Goal: Task Accomplishment & Management: Complete application form

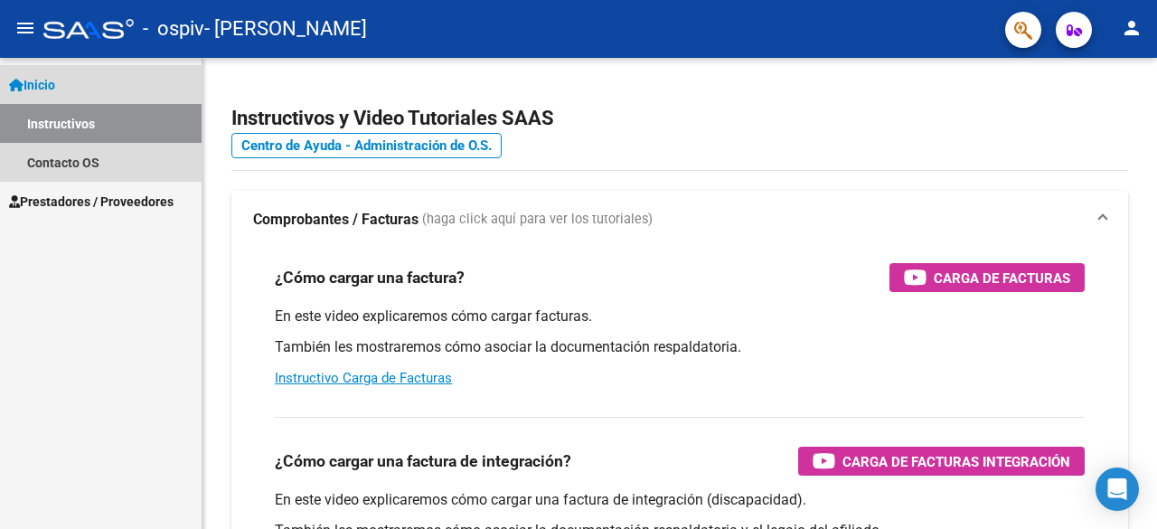
click at [55, 84] on span "Inicio" at bounding box center [32, 85] width 46 height 20
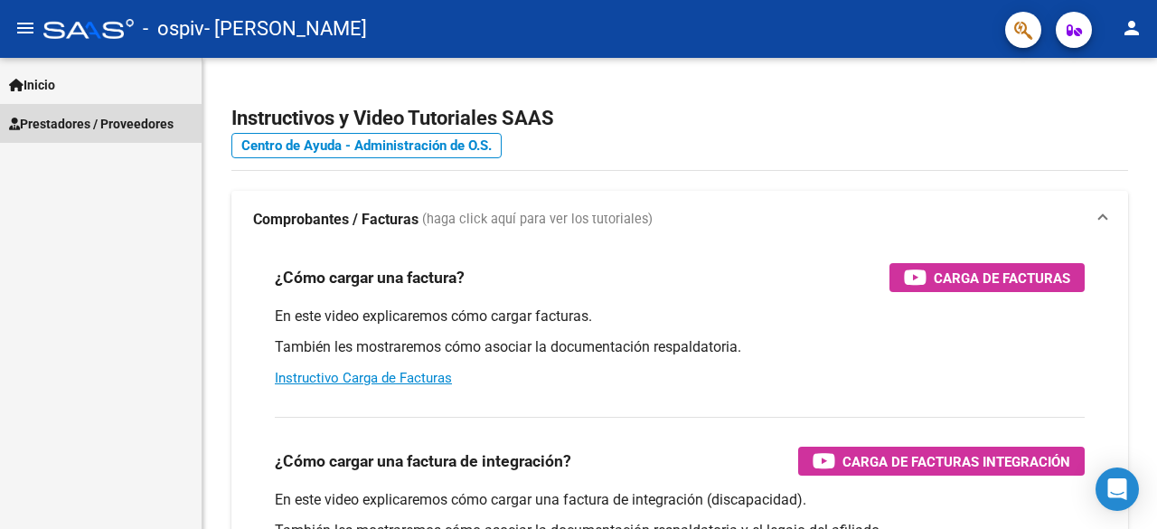
click at [67, 131] on span "Prestadores / Proveedores" at bounding box center [91, 124] width 165 height 20
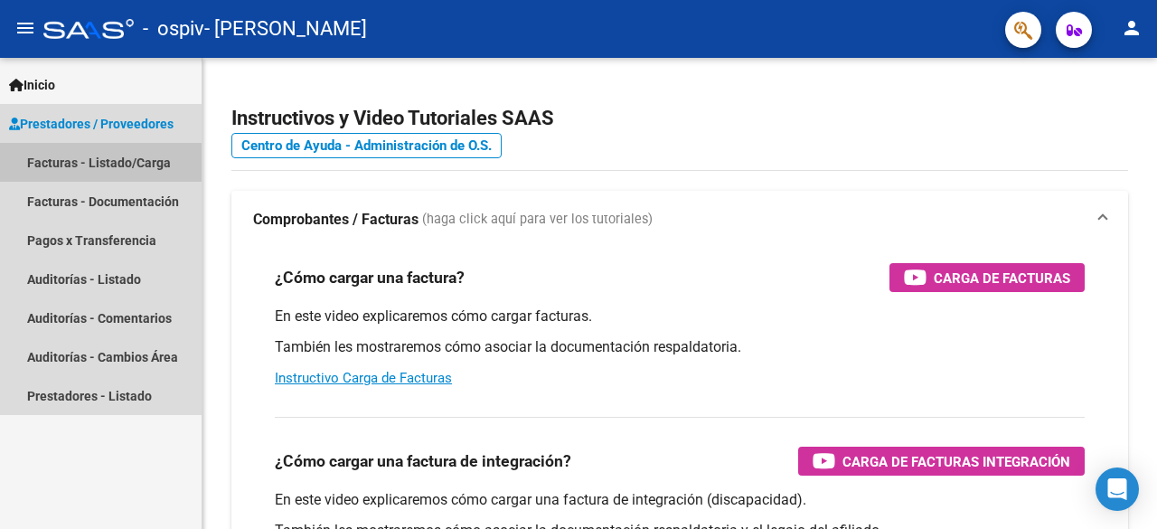
click at [86, 171] on link "Facturas - Listado/Carga" at bounding box center [101, 162] width 202 height 39
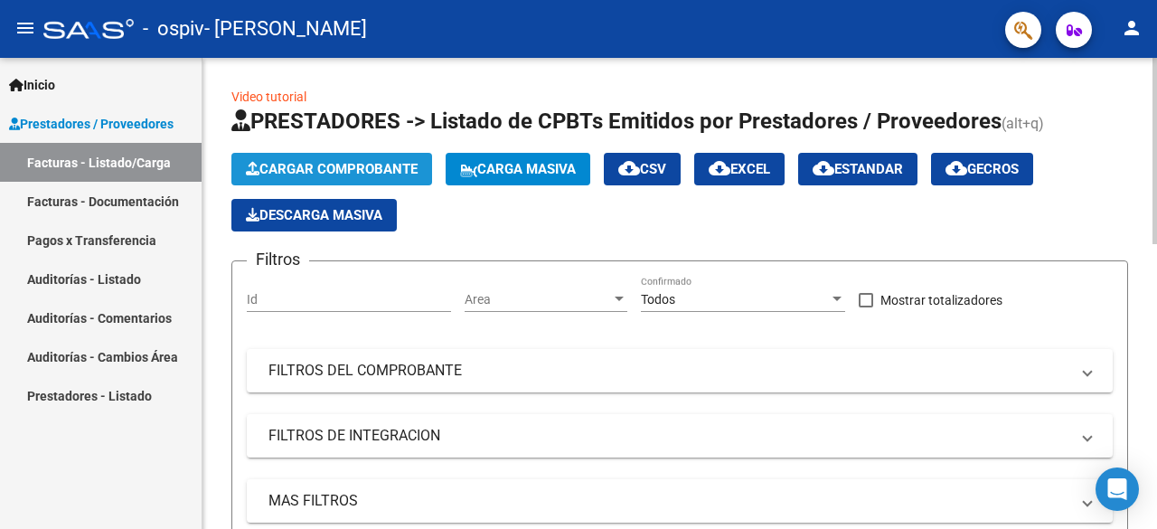
click at [289, 164] on span "Cargar Comprobante" at bounding box center [332, 169] width 172 height 16
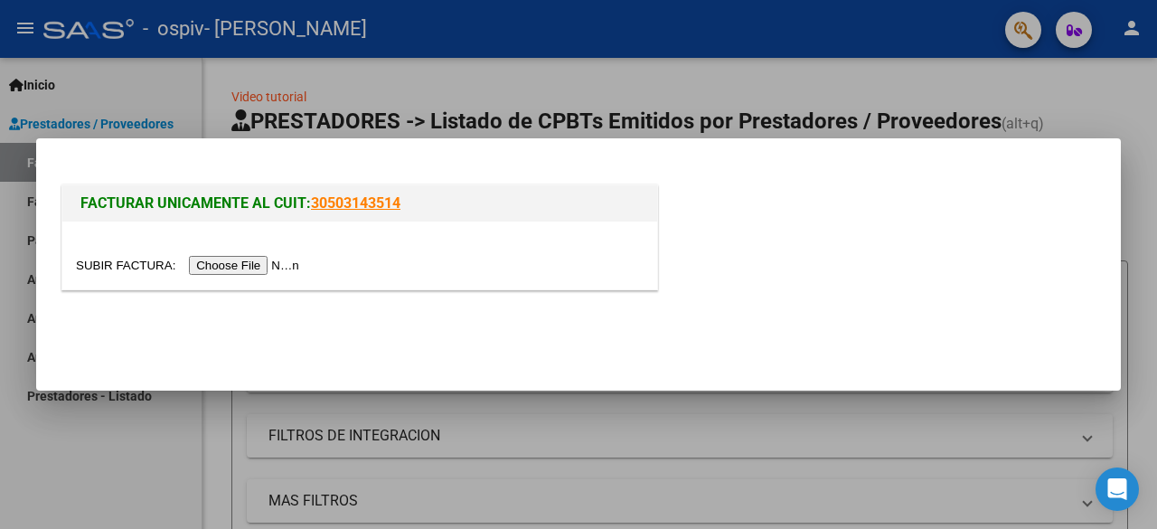
click at [284, 262] on input "file" at bounding box center [190, 265] width 229 height 19
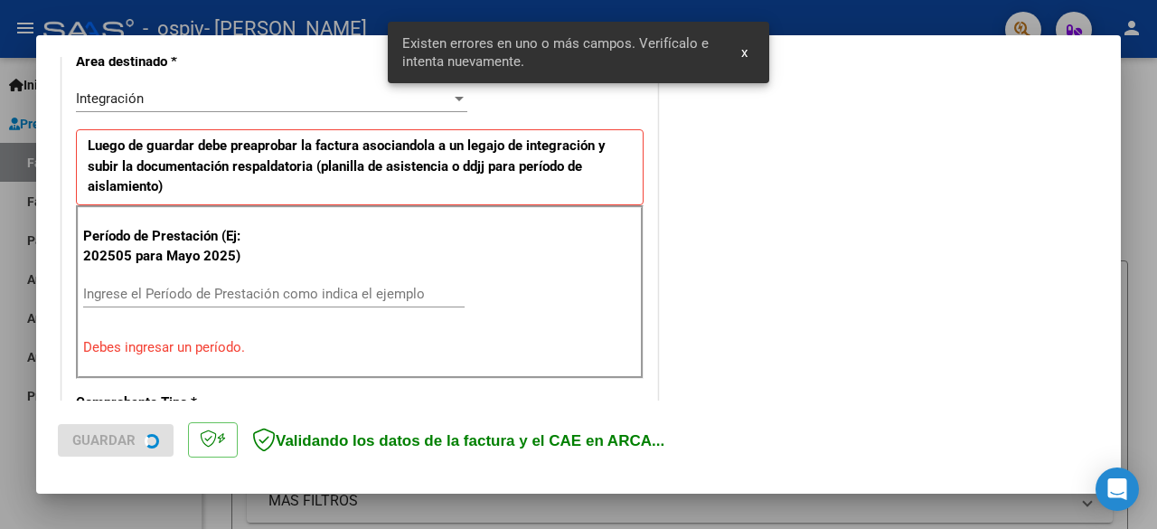
scroll to position [441, 0]
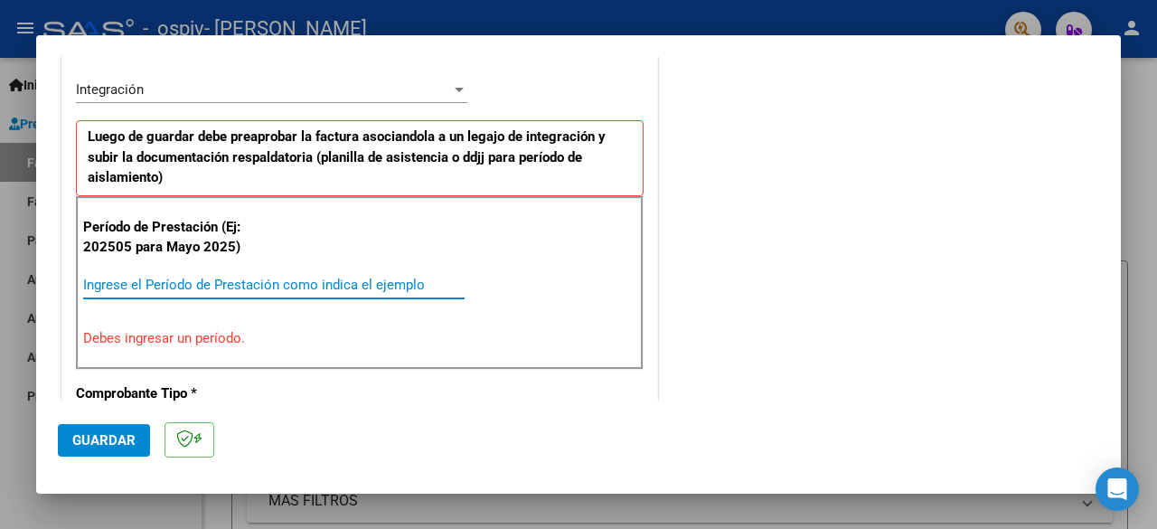
click at [259, 277] on input "Ingrese el Período de Prestación como indica el ejemplo" at bounding box center [274, 285] width 382 height 16
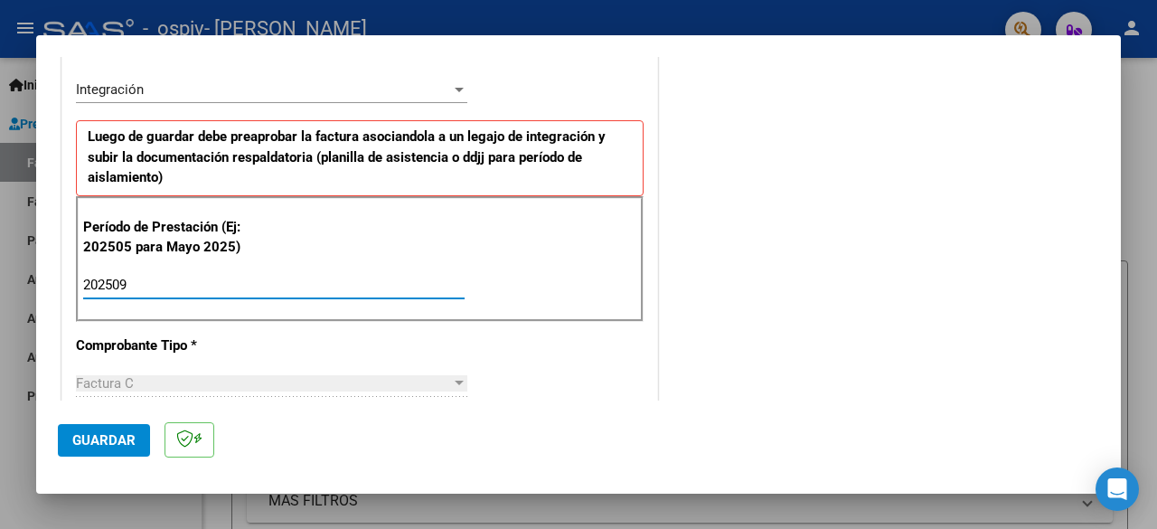
type input "202509"
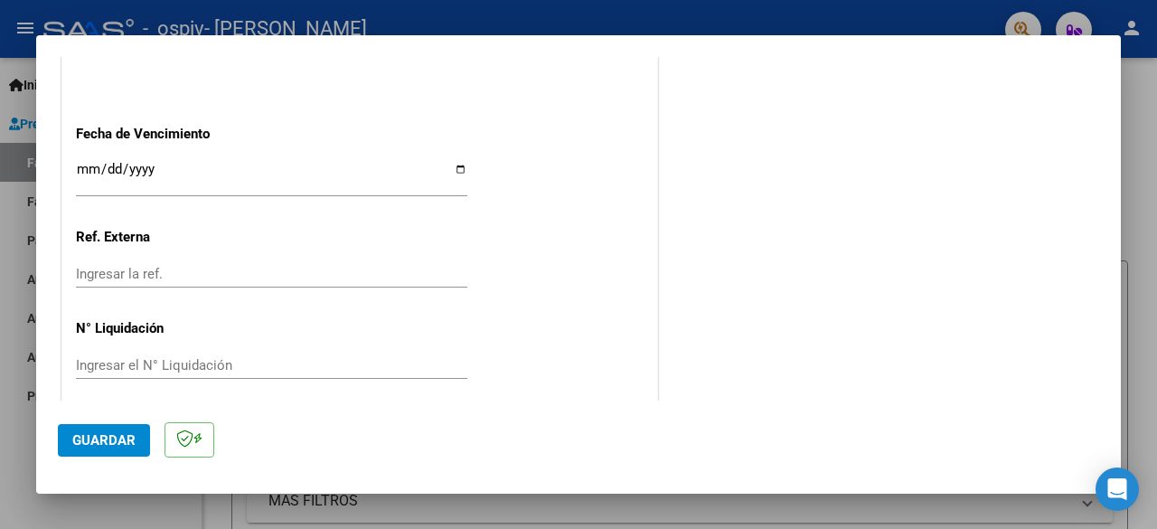
scroll to position [1284, 0]
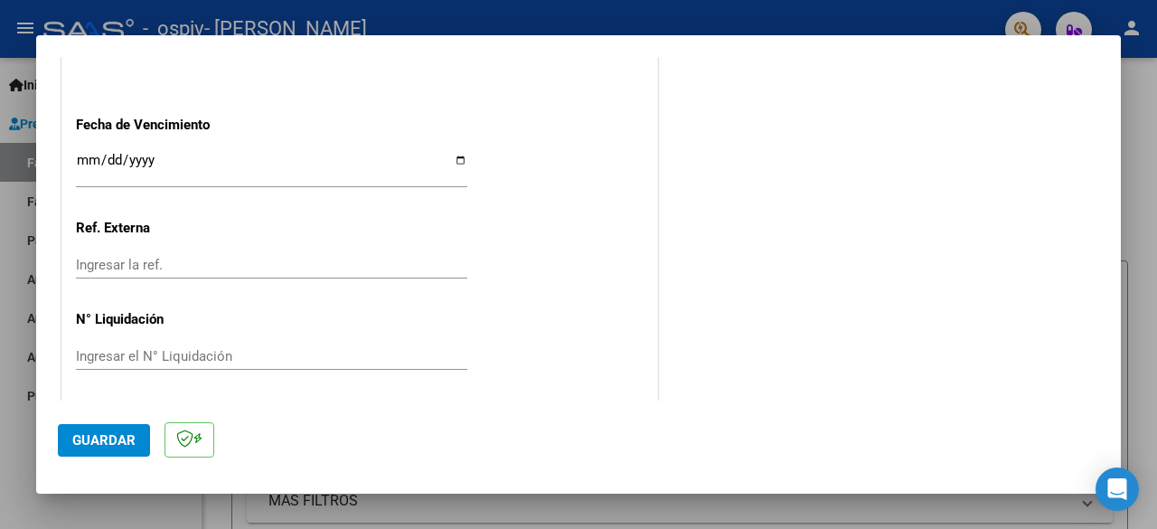
click at [148, 153] on input "Ingresar la fecha" at bounding box center [271, 167] width 391 height 29
click at [451, 160] on input "Ingresar la fecha" at bounding box center [271, 167] width 391 height 29
type input "[DATE]"
click at [118, 433] on span "Guardar" at bounding box center [103, 440] width 63 height 16
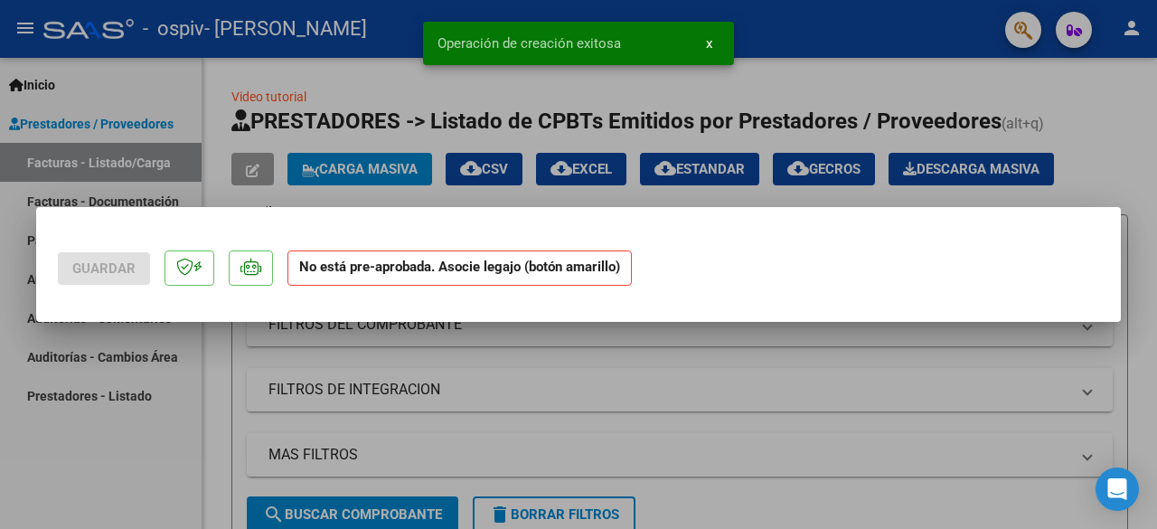
scroll to position [0, 0]
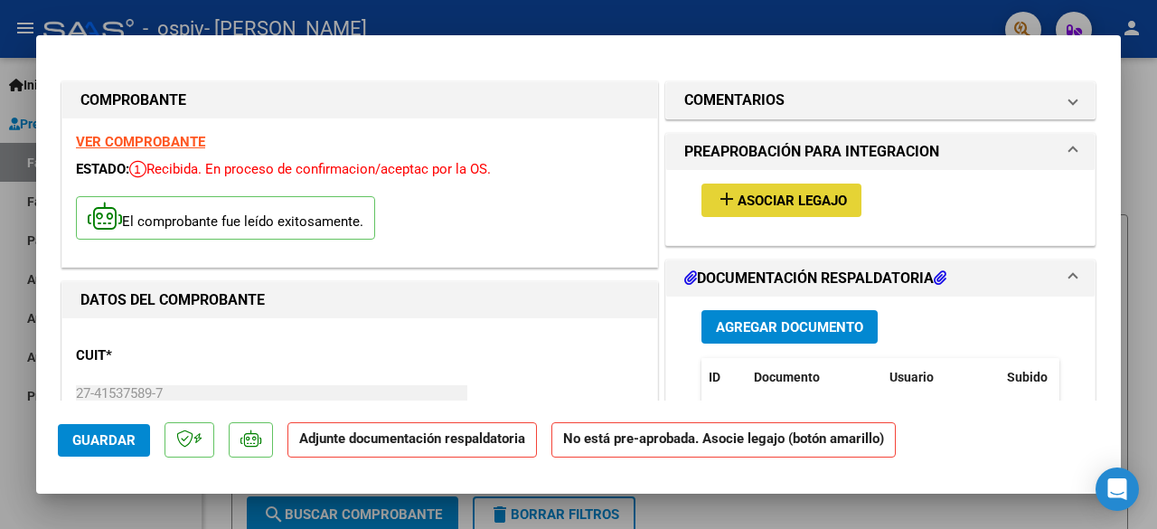
click at [806, 187] on button "add Asociar Legajo" at bounding box center [782, 200] width 160 height 33
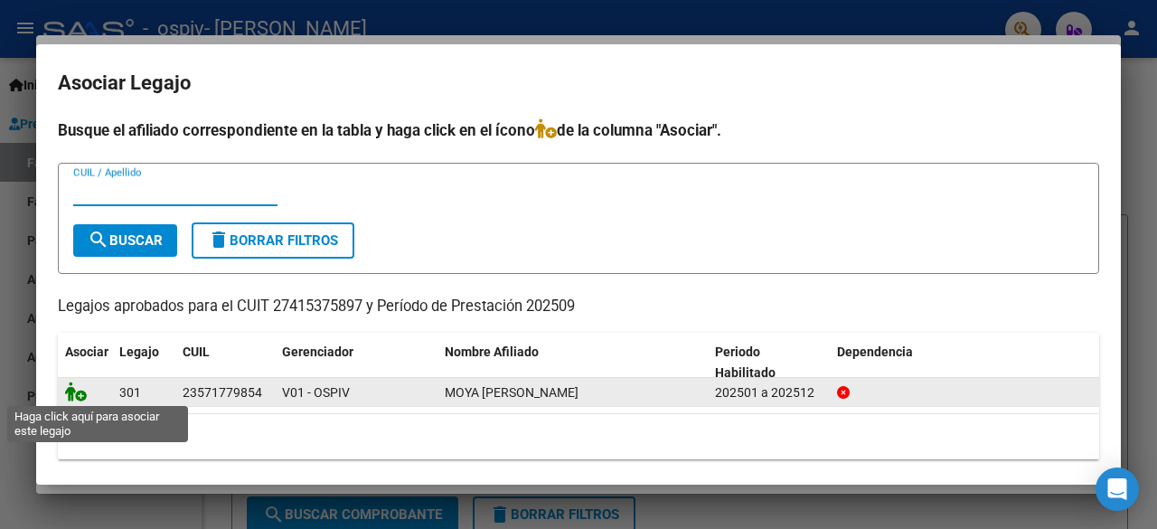
click at [76, 391] on icon at bounding box center [76, 392] width 22 height 20
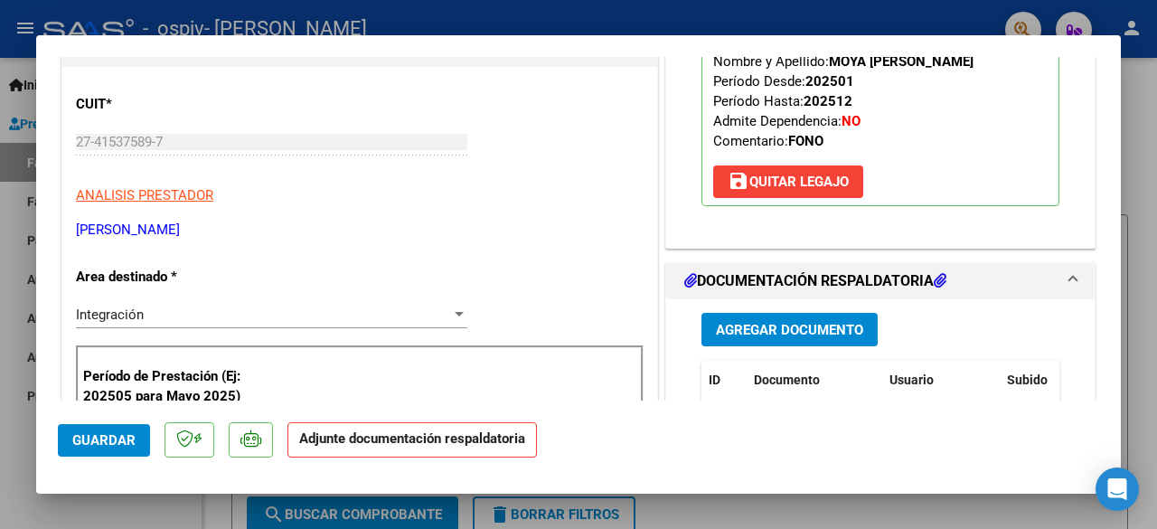
scroll to position [248, 0]
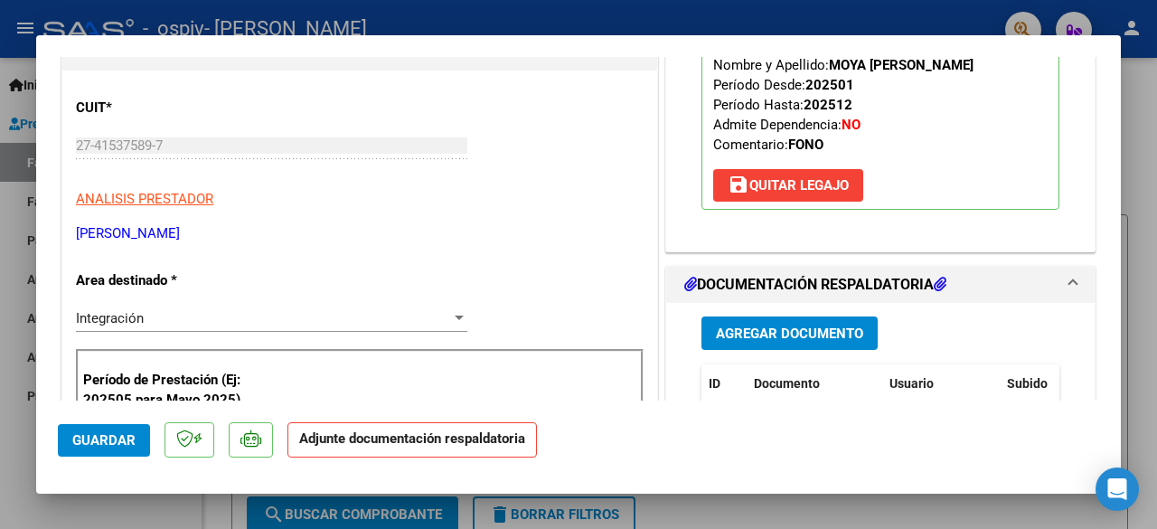
click at [759, 328] on span "Agregar Documento" at bounding box center [789, 333] width 147 height 16
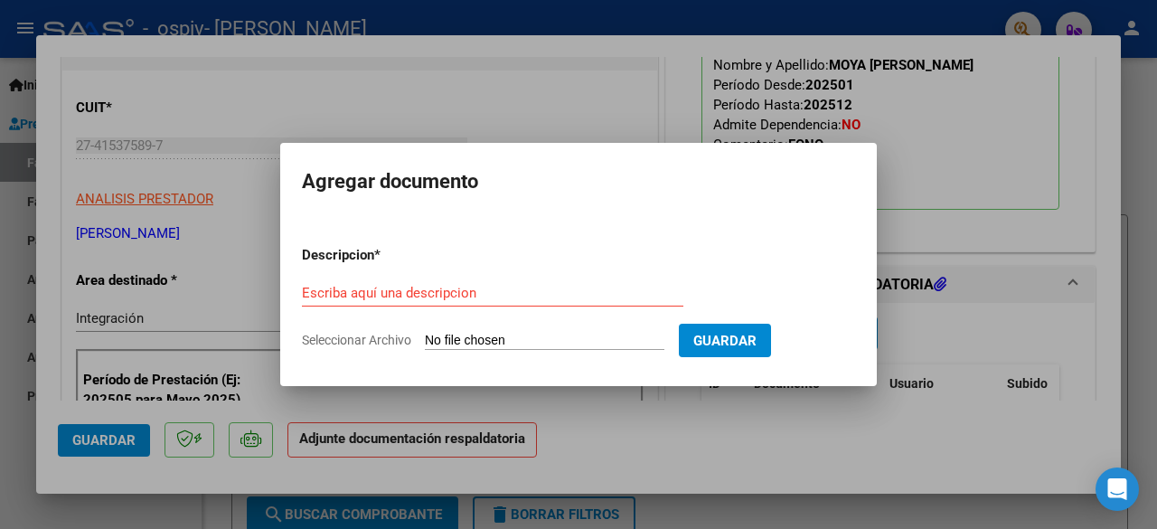
click at [481, 340] on input "Seleccionar Archivo" at bounding box center [545, 341] width 240 height 17
type input "C:\fakepath\NM asistencia [DATE].pdf"
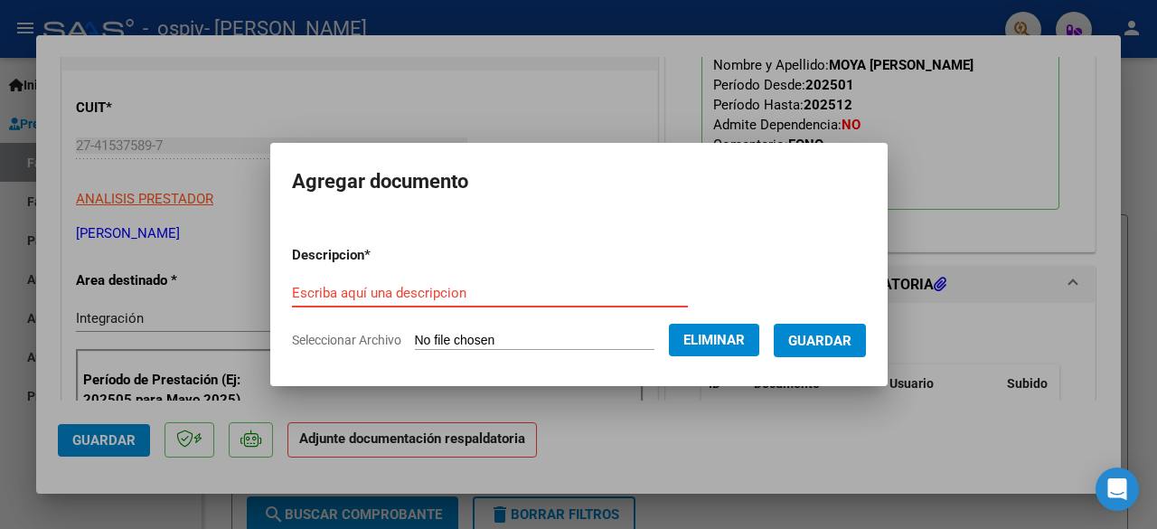
click at [400, 288] on input "Escriba aquí una descripcion" at bounding box center [490, 293] width 396 height 16
type input "Planilla de asistencia"
click at [832, 339] on span "Guardar" at bounding box center [819, 341] width 63 height 16
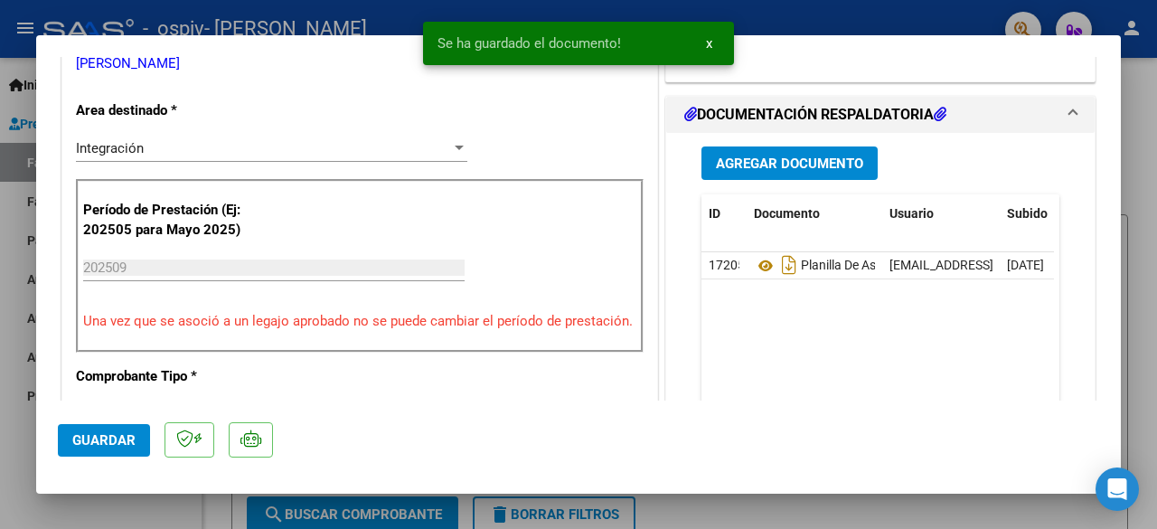
scroll to position [421, 0]
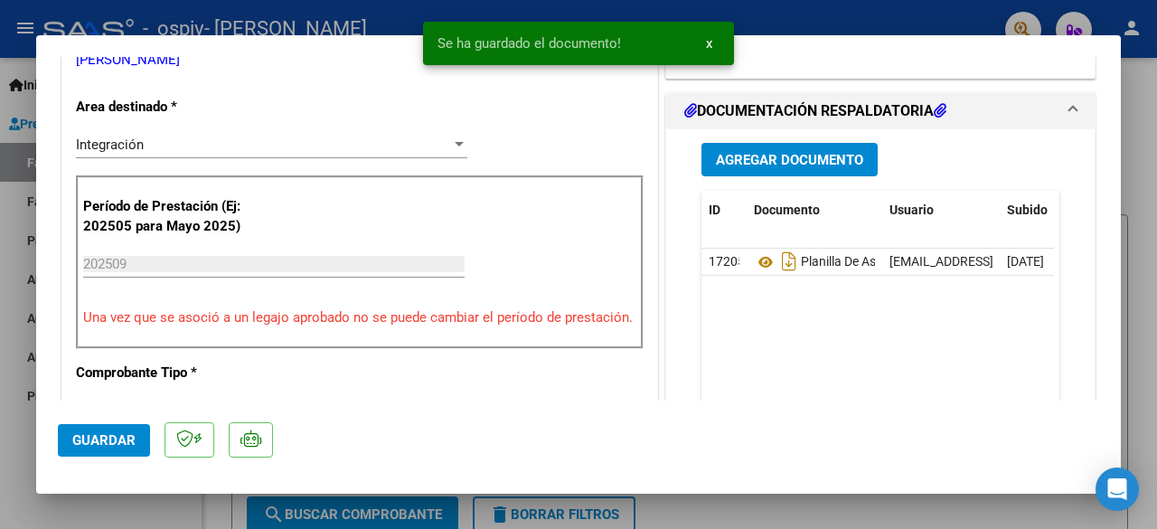
click at [797, 159] on span "Agregar Documento" at bounding box center [789, 160] width 147 height 16
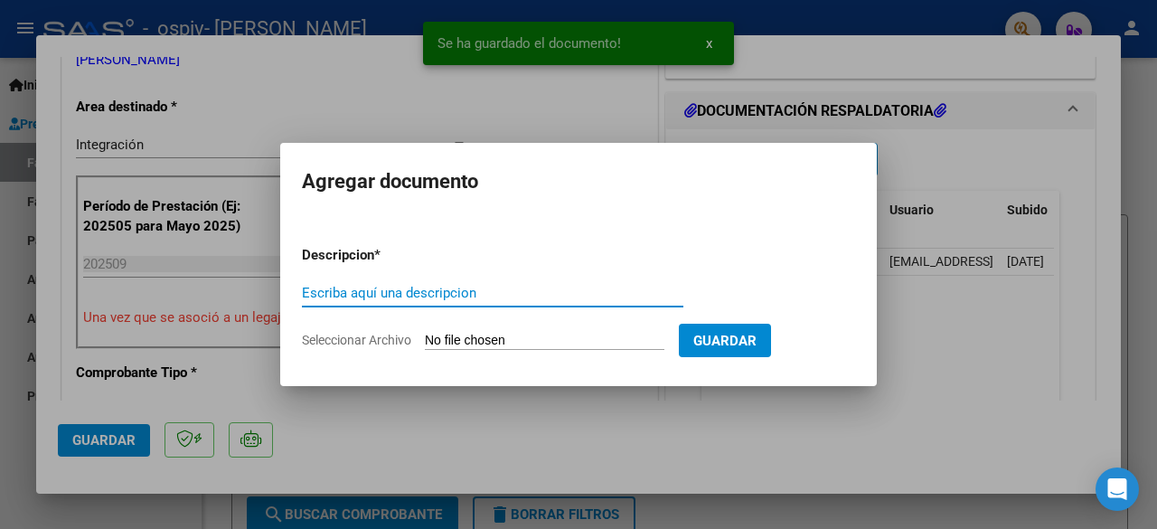
click at [488, 294] on input "Escriba aquí una descripcion" at bounding box center [493, 293] width 382 height 16
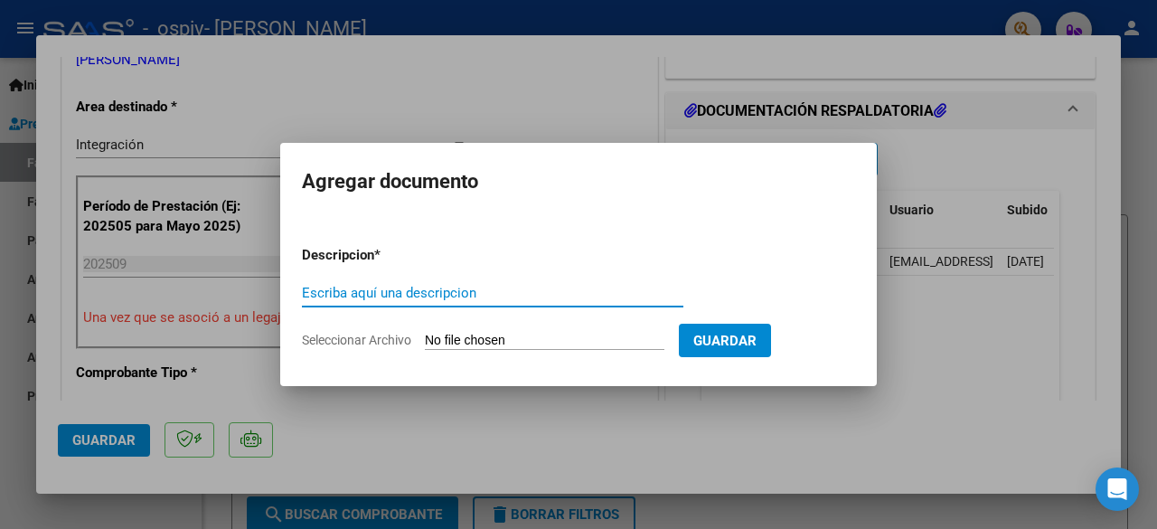
click at [437, 294] on input "Escriba aquí una descripcion" at bounding box center [493, 293] width 382 height 16
click at [459, 334] on input "Seleccionar Archivo" at bounding box center [545, 341] width 240 height 17
type input "C:\fakepath\Fac Fys NM [DATE].pdf"
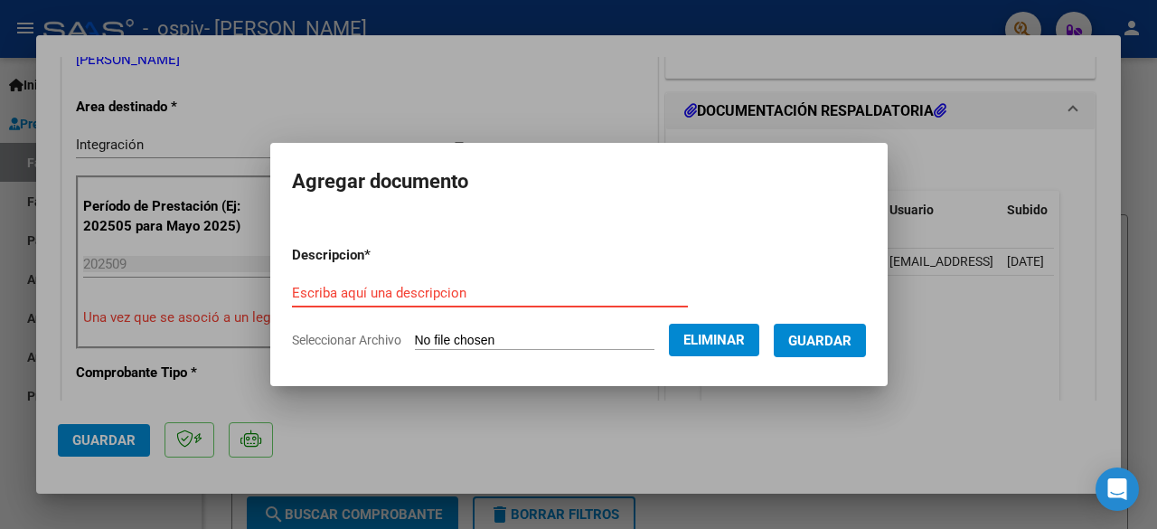
click at [424, 294] on input "Escriba aquí una descripcion" at bounding box center [490, 293] width 396 height 16
type input "Factura firmada y sellada"
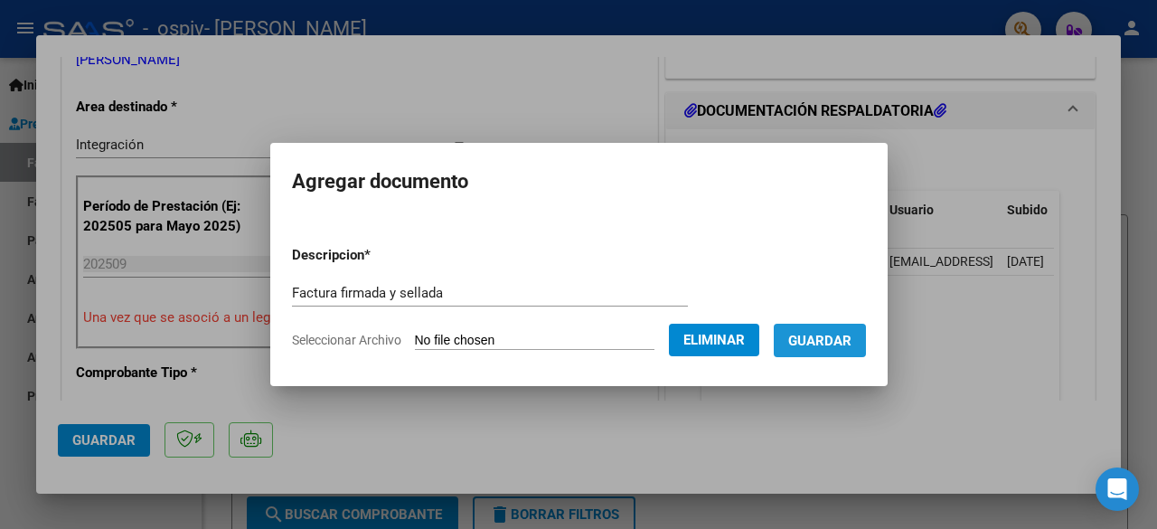
click at [834, 346] on span "Guardar" at bounding box center [819, 341] width 63 height 16
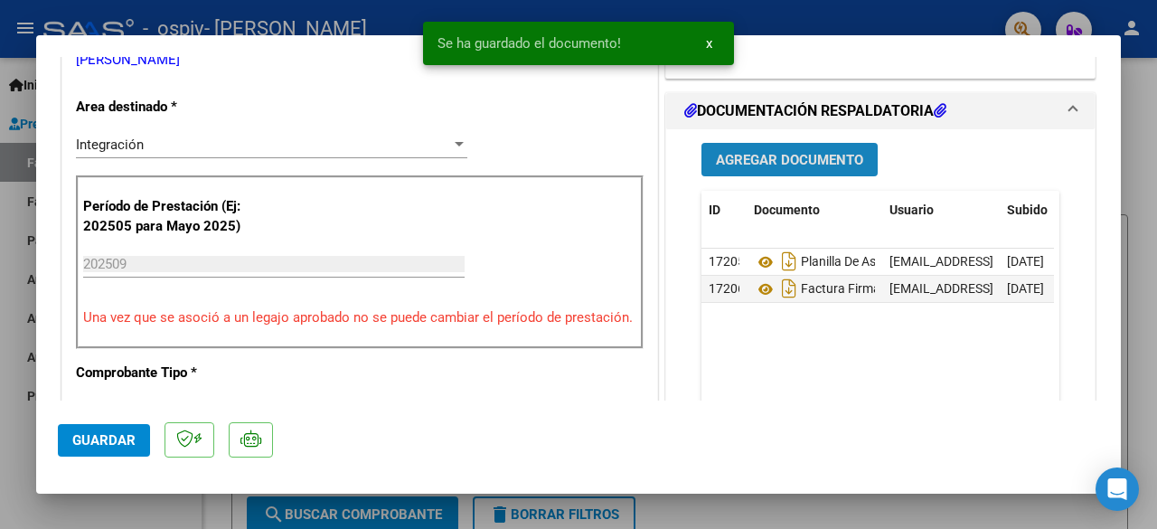
click at [762, 157] on span "Agregar Documento" at bounding box center [789, 160] width 147 height 16
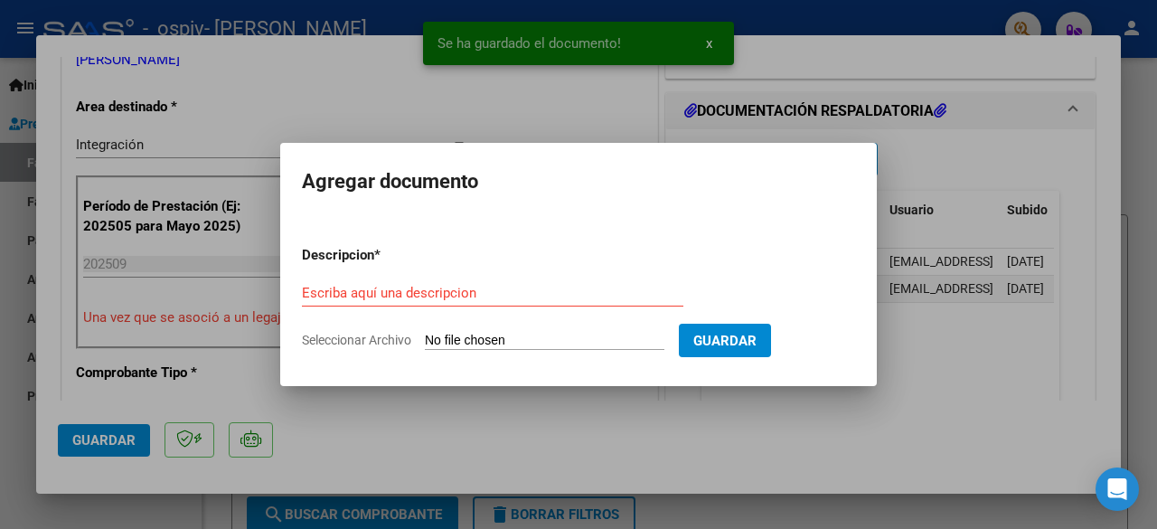
click at [466, 344] on input "Seleccionar Archivo" at bounding box center [545, 341] width 240 height 17
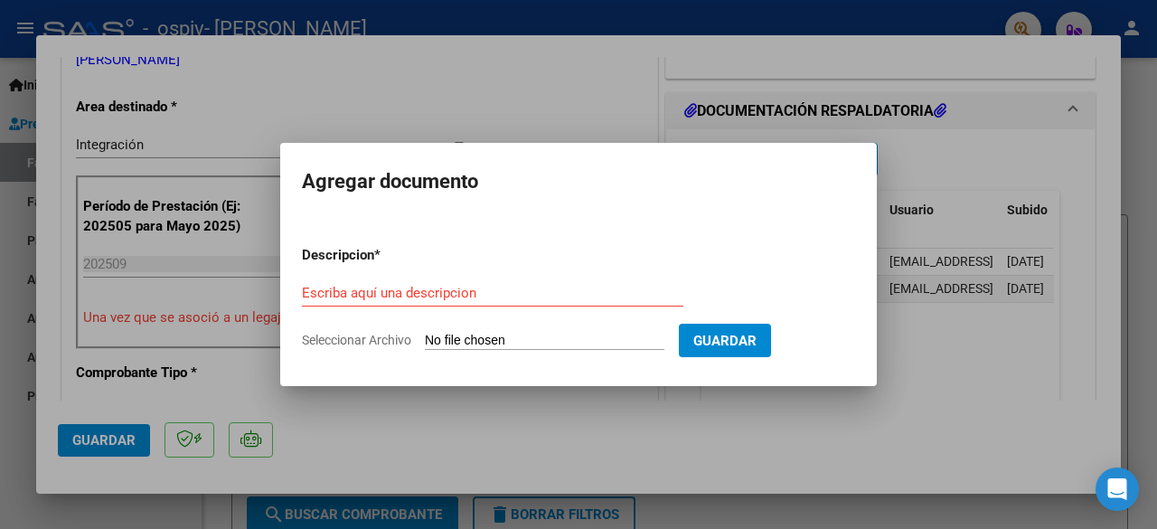
type input "C:\fakepath\27415375897_011_00001_00000337.pdf"
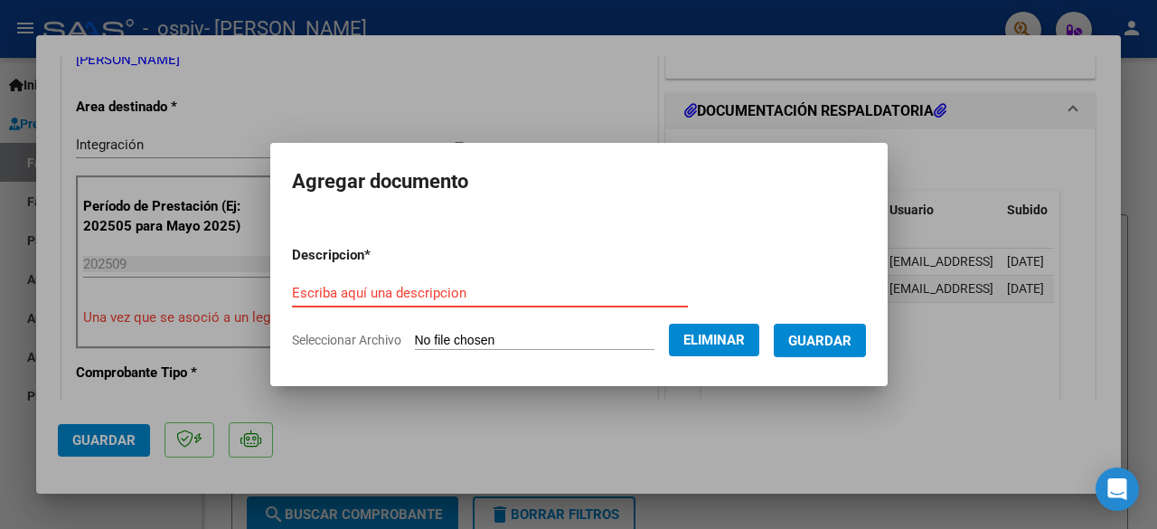
click at [454, 297] on input "Escriba aquí una descripcion" at bounding box center [490, 293] width 396 height 16
type input "Factura"
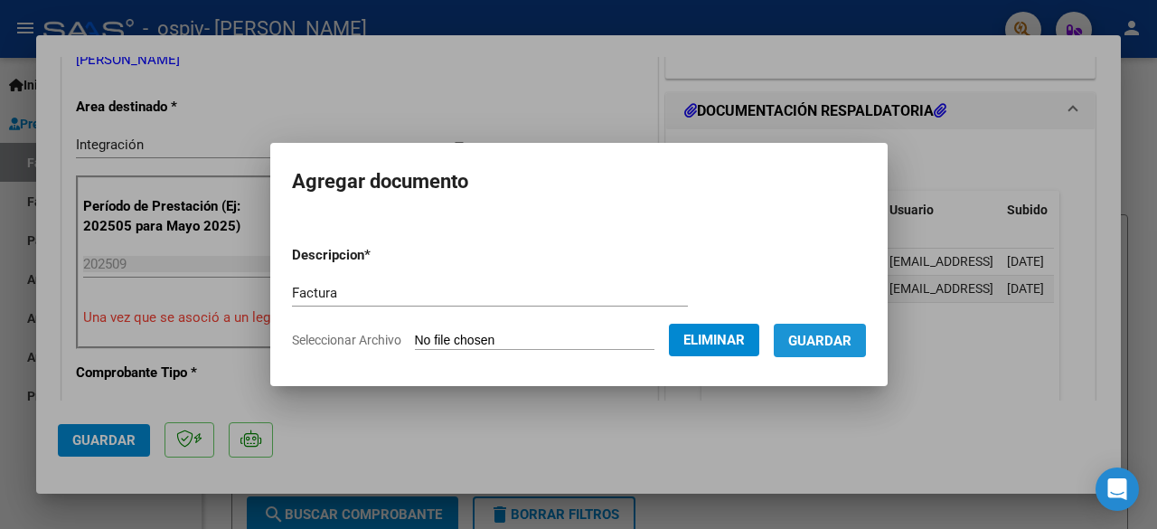
click at [825, 336] on span "Guardar" at bounding box center [819, 341] width 63 height 16
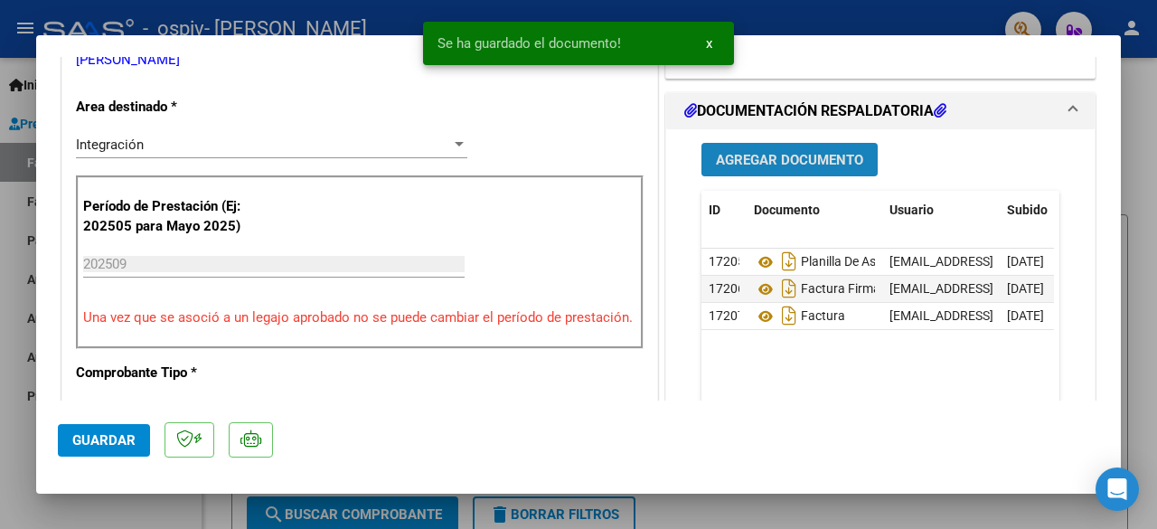
click at [767, 153] on span "Agregar Documento" at bounding box center [789, 160] width 147 height 16
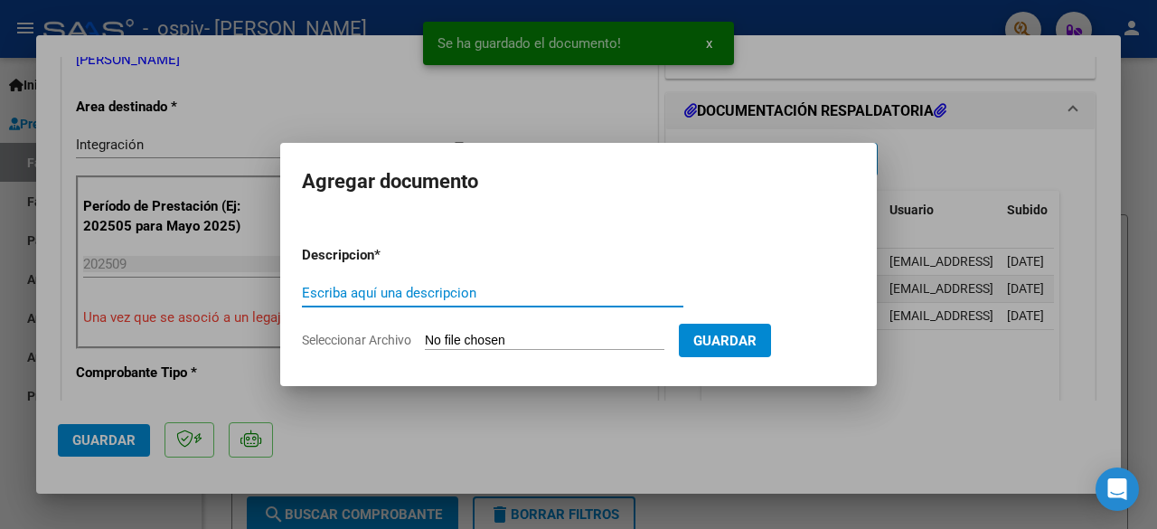
click at [504, 337] on input "Seleccionar Archivo" at bounding box center [545, 341] width 240 height 17
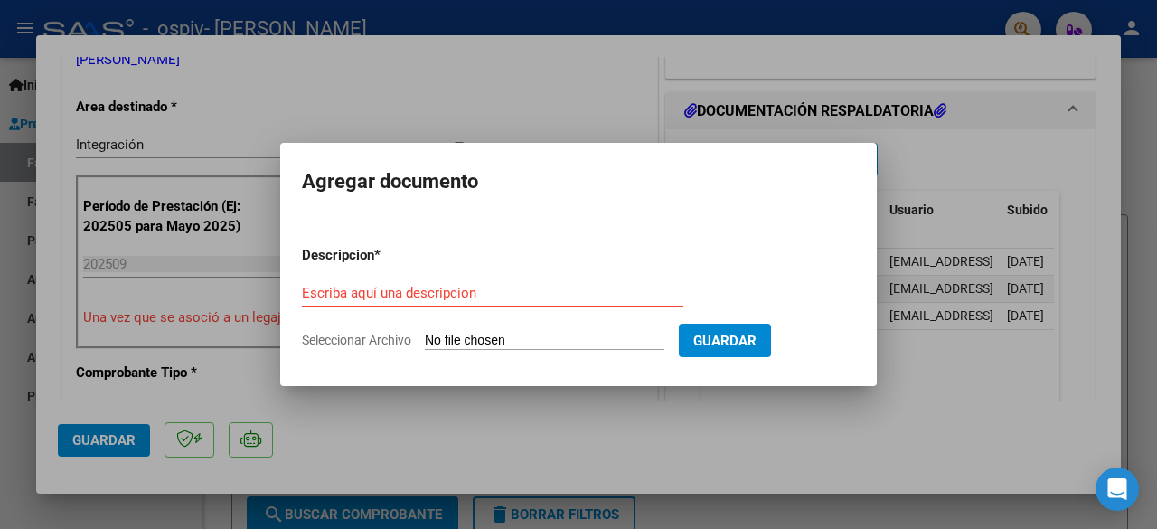
type input "C:\fakepath\[PERSON_NAME] 2025.pdf"
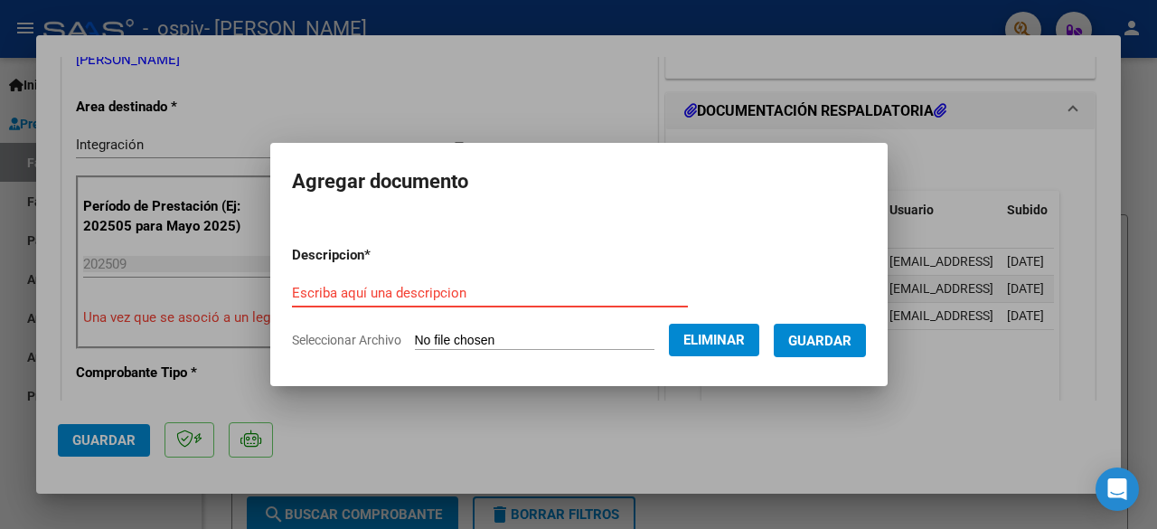
click at [414, 288] on input "Escriba aquí una descripcion" at bounding box center [490, 293] width 396 height 16
type input "Autorización"
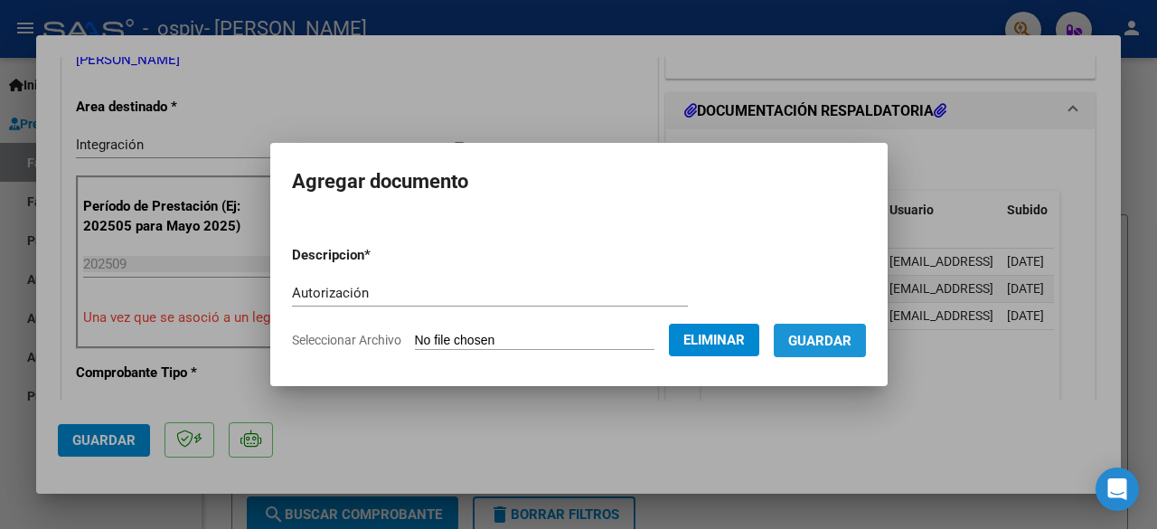
click at [844, 338] on span "Guardar" at bounding box center [819, 341] width 63 height 16
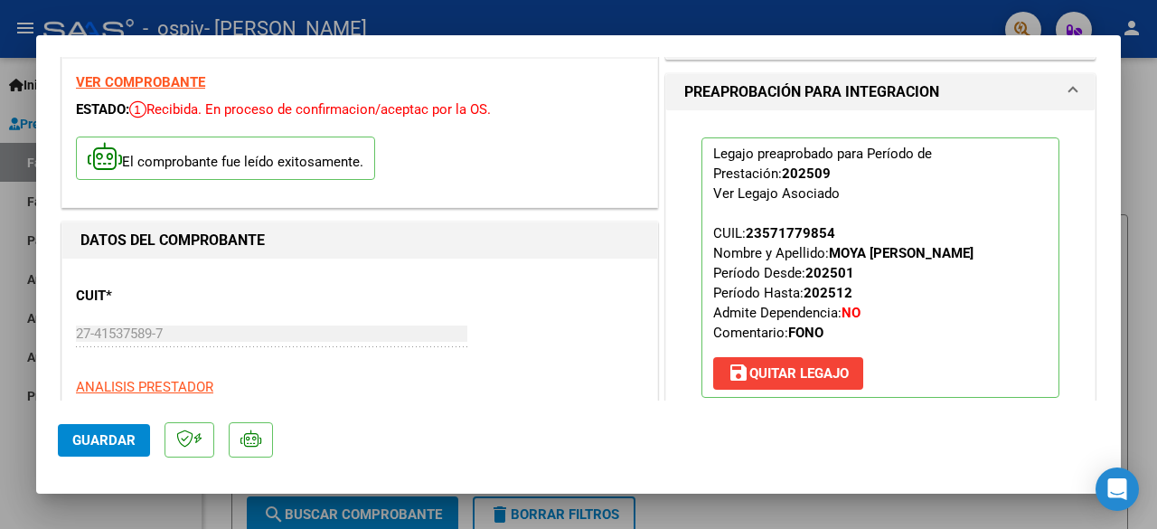
scroll to position [69, 0]
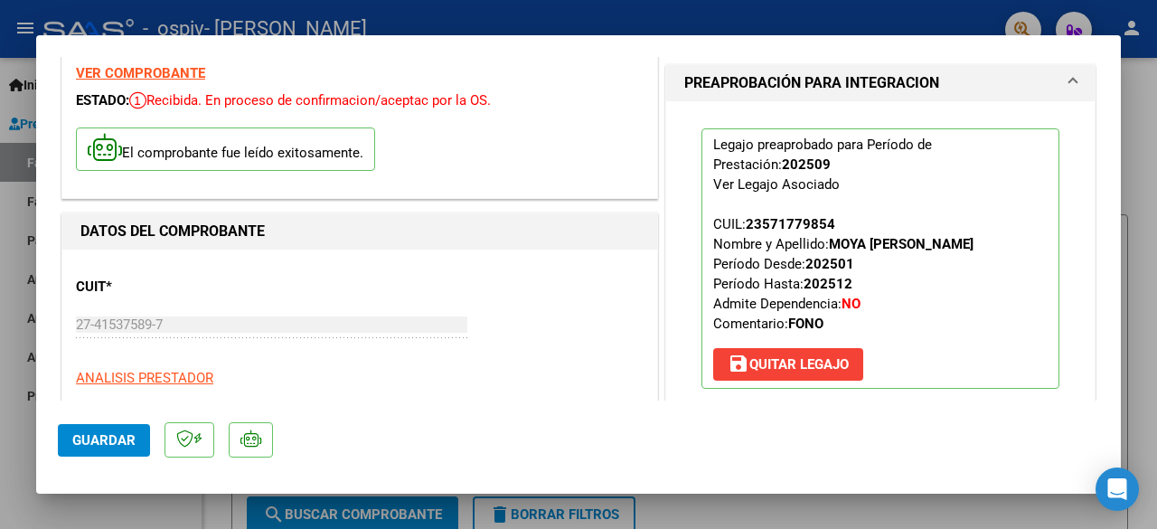
click at [111, 440] on span "Guardar" at bounding box center [103, 440] width 63 height 16
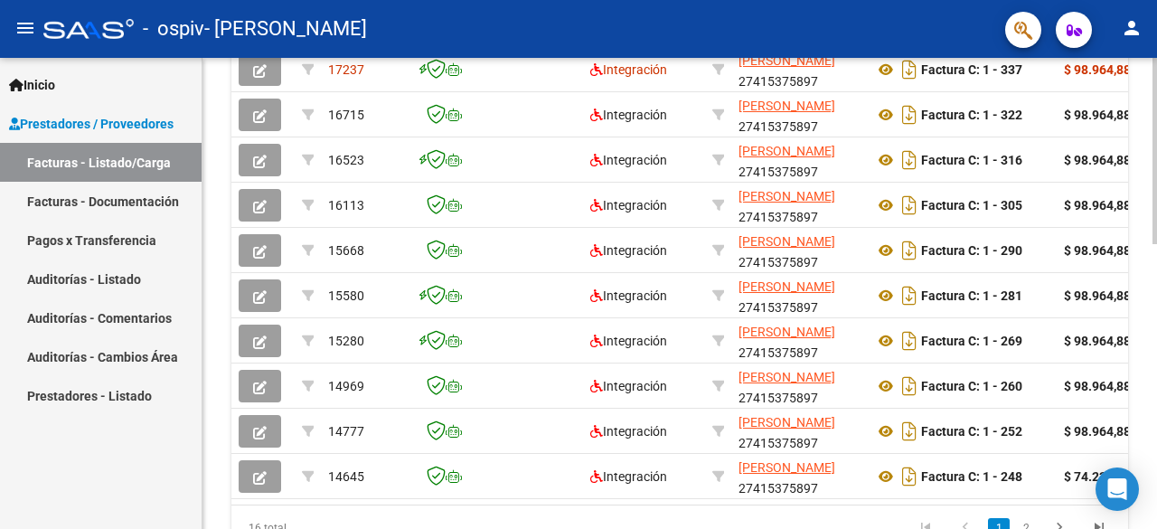
scroll to position [631, 0]
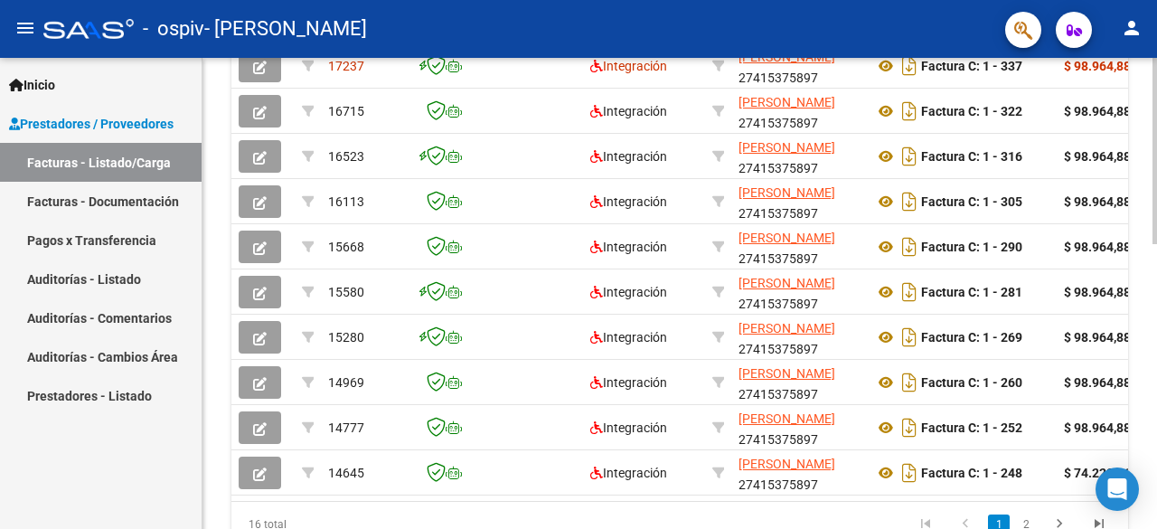
click at [1121, 351] on div "Video tutorial PRESTADORES -> Listado de CPBTs Emitidos por Prestadores / Prove…" at bounding box center [682, 16] width 959 height 1178
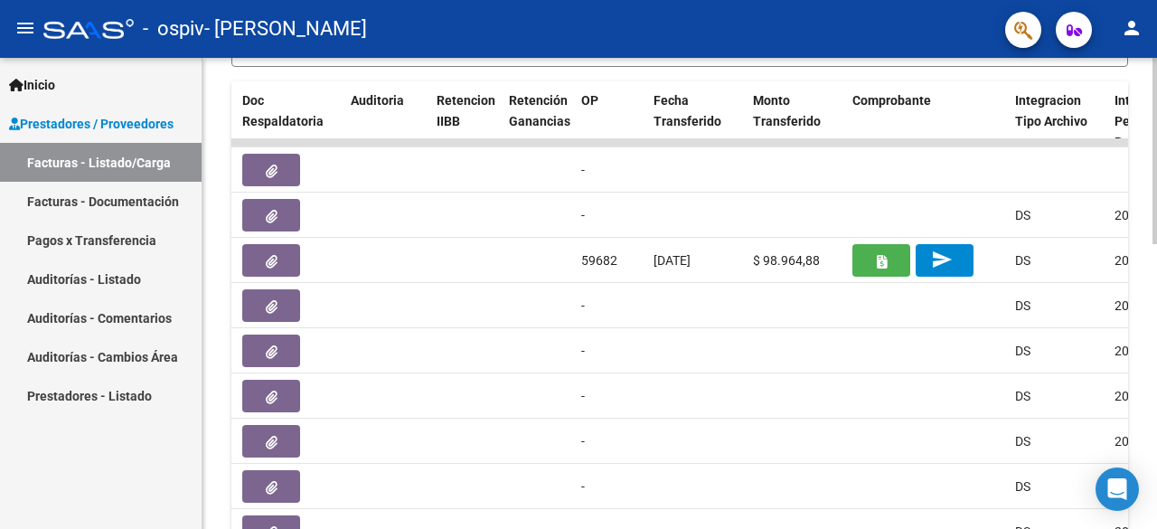
scroll to position [526, 0]
click at [1150, 281] on div "Video tutorial PRESTADORES -> Listado de CPBTs Emitidos por Prestadores / Prove…" at bounding box center [682, 121] width 959 height 1178
drag, startPoint x: 1150, startPoint y: 281, endPoint x: 1148, endPoint y: 306, distance: 25.4
click at [1148, 306] on div "Video tutorial PRESTADORES -> Listado de CPBTs Emitidos por Prestadores / Prove…" at bounding box center [680, 121] width 955 height 1178
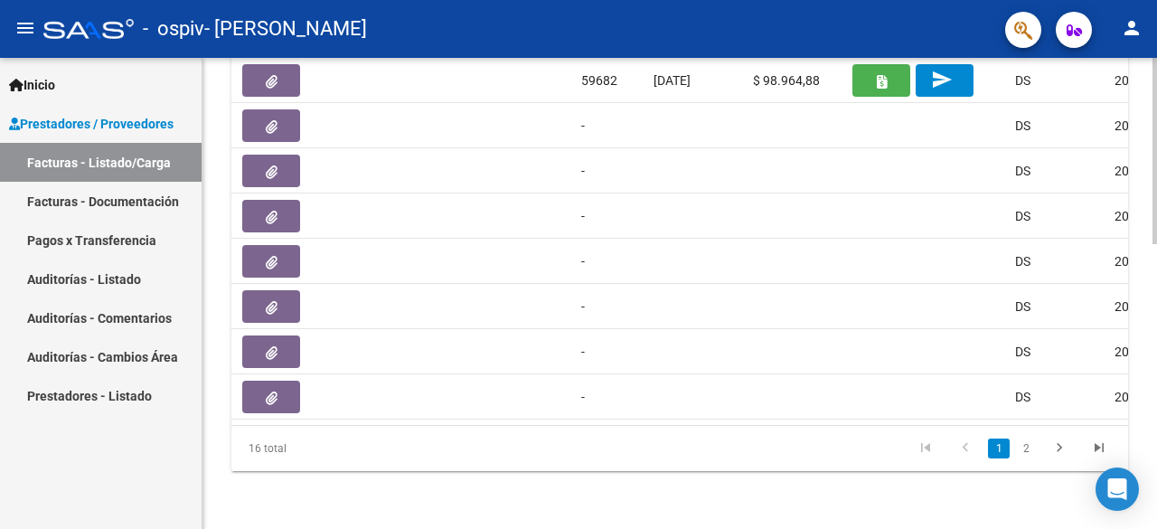
scroll to position [720, 0]
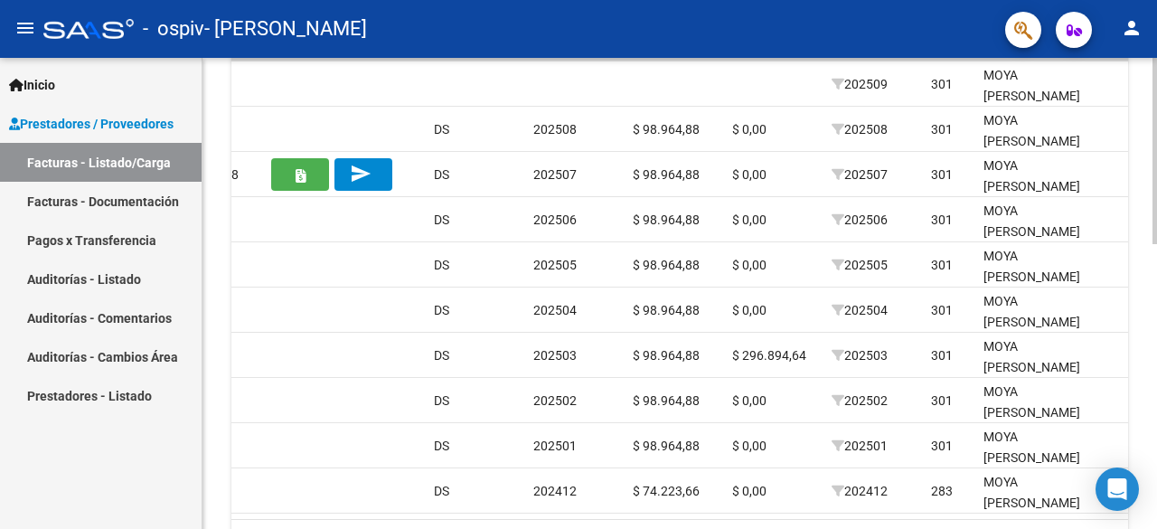
scroll to position [605, 0]
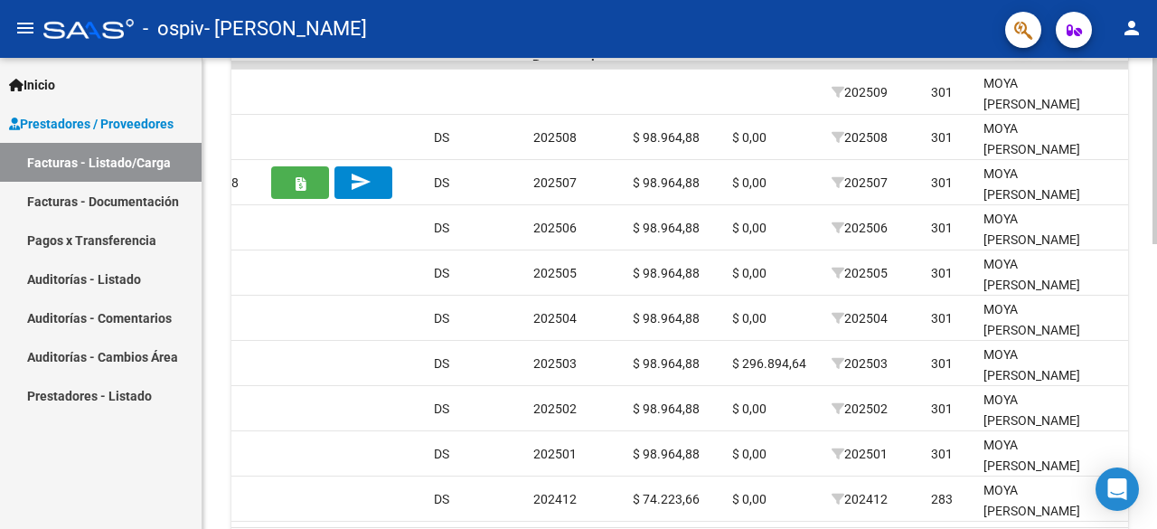
click at [1145, 339] on div "Video tutorial PRESTADORES -> Listado de CPBTs Emitidos por Prestadores / Prove…" at bounding box center [682, 42] width 959 height 1178
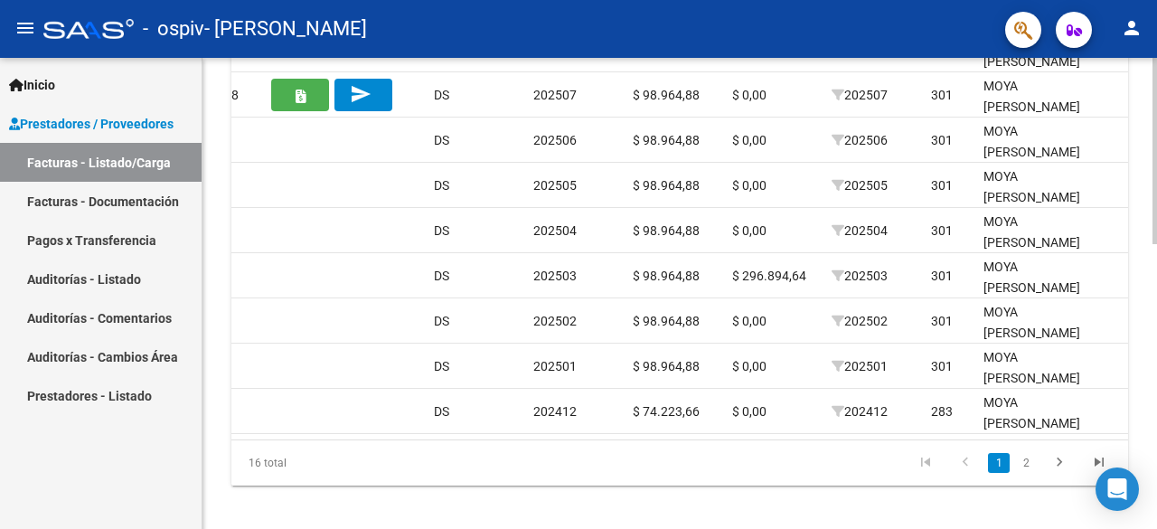
click at [1156, 336] on div at bounding box center [1155, 429] width 5 height 186
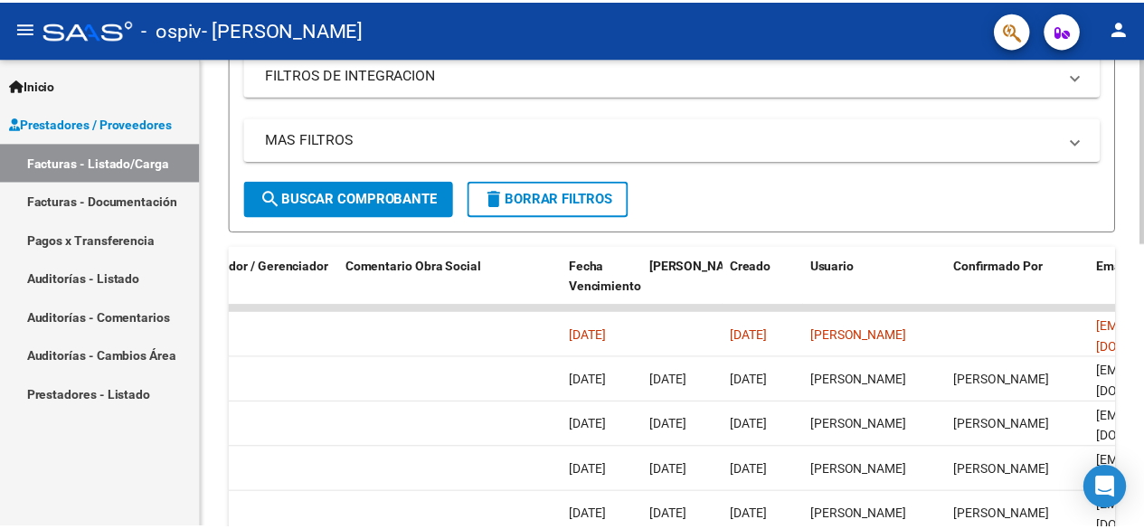
scroll to position [273, 0]
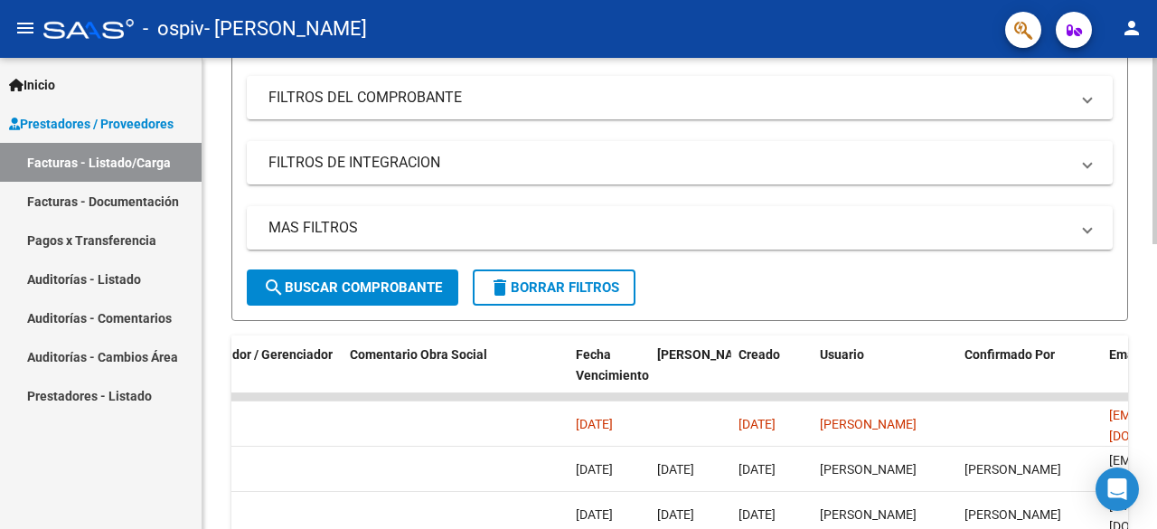
click at [1155, 184] on div at bounding box center [1155, 261] width 5 height 186
click at [1139, 40] on button "person" at bounding box center [1132, 29] width 36 height 36
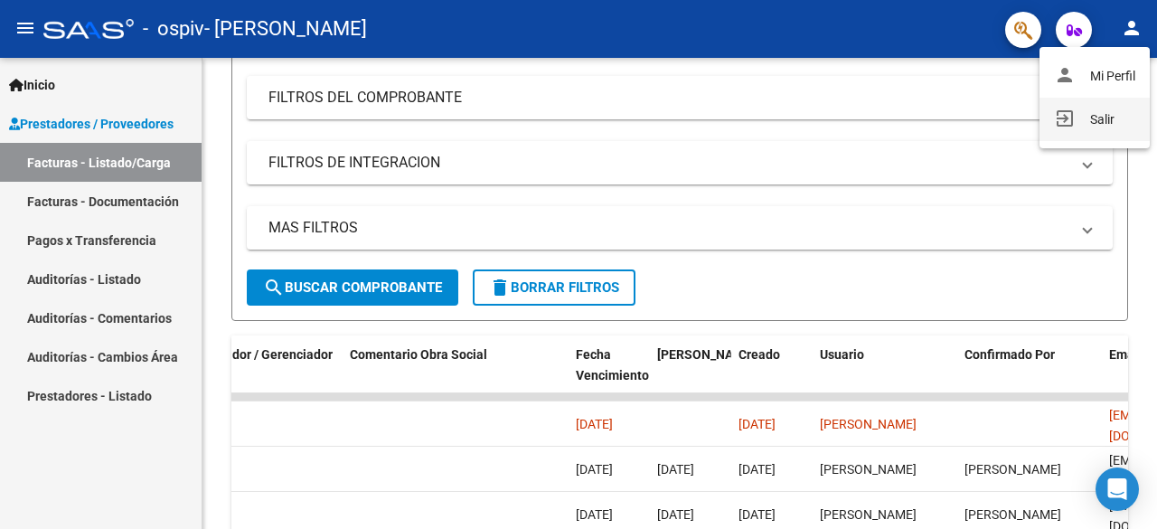
click at [1095, 117] on button "exit_to_app Salir" at bounding box center [1095, 119] width 110 height 43
